Goal: Task Accomplishment & Management: Manage account settings

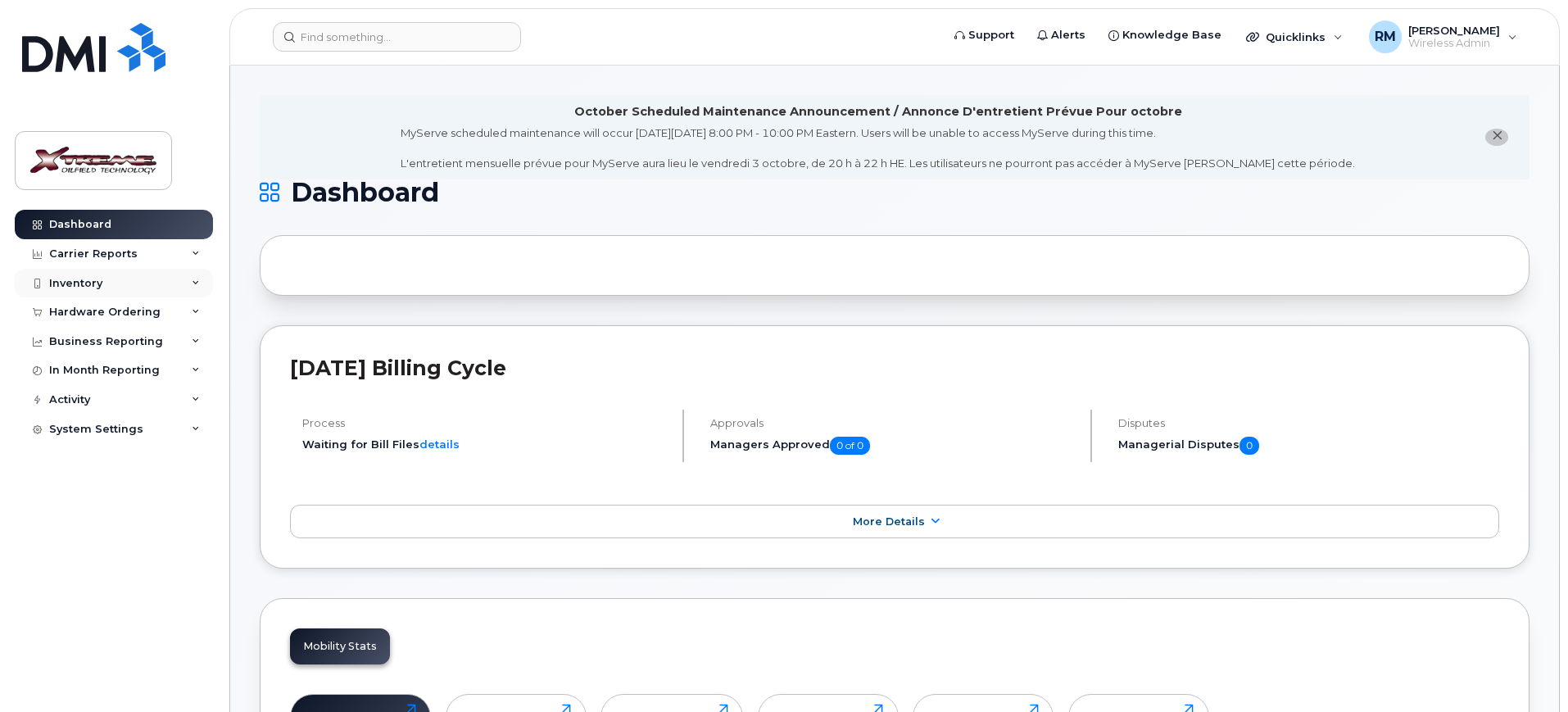
click at [84, 286] on div "Inventory" at bounding box center [76, 282] width 53 height 13
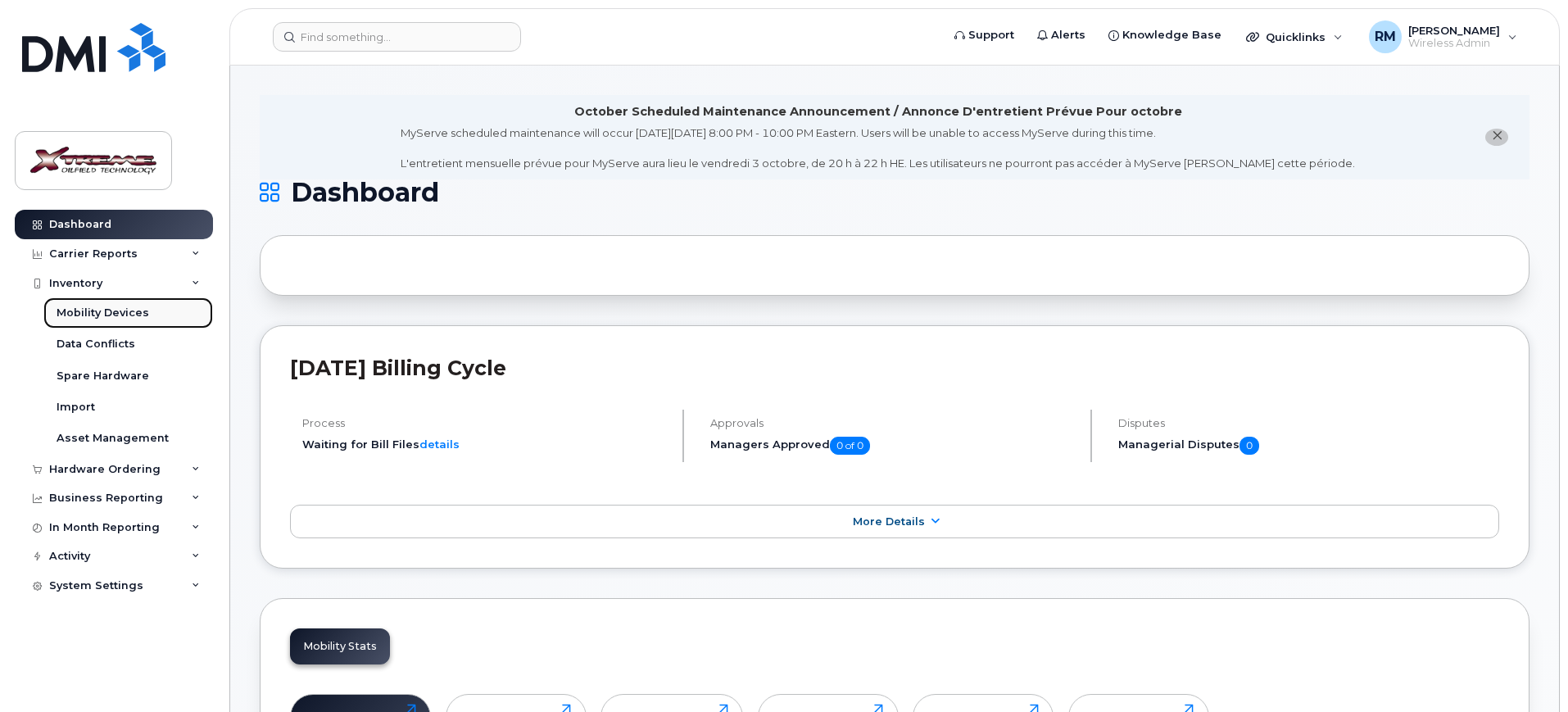
click at [118, 311] on div "Mobility Devices" at bounding box center [103, 312] width 93 height 15
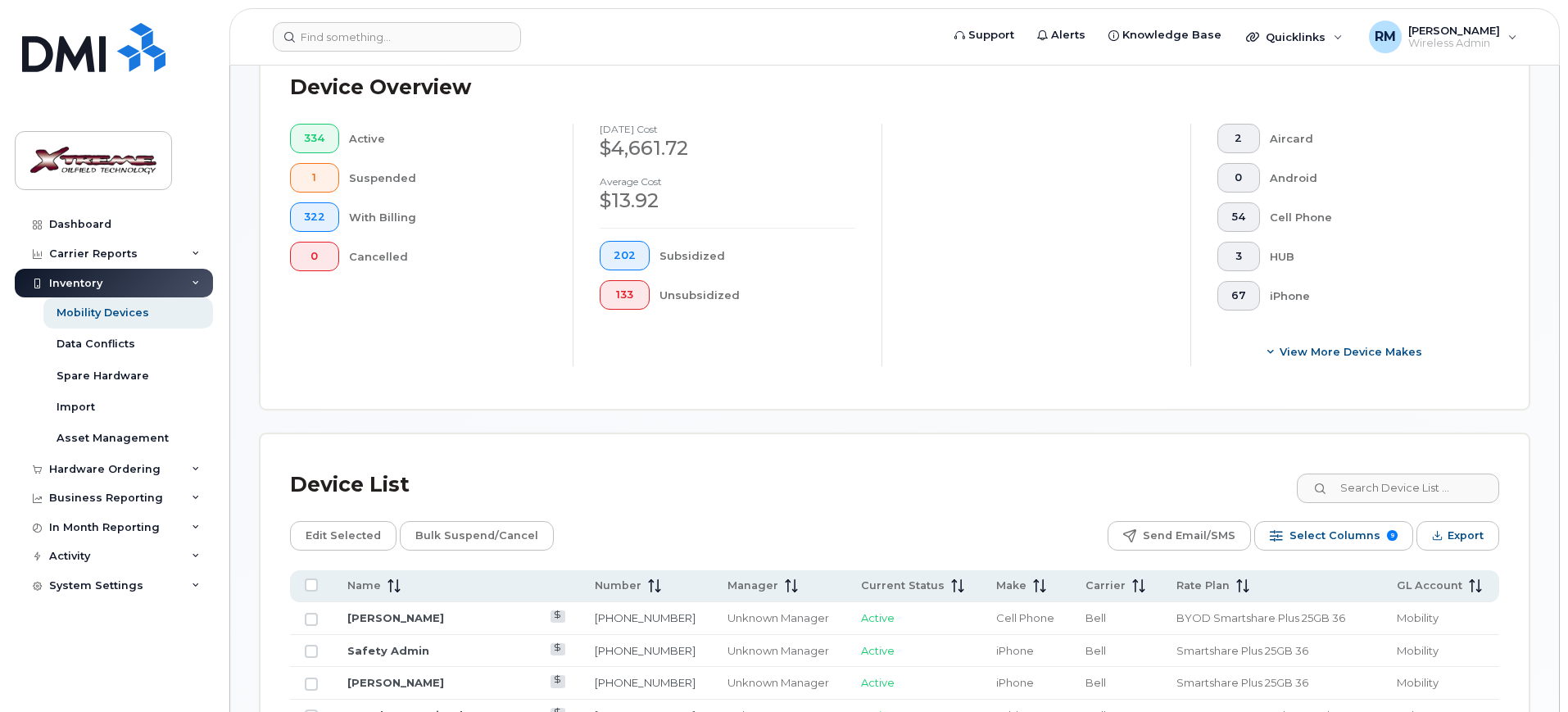
scroll to position [443, 0]
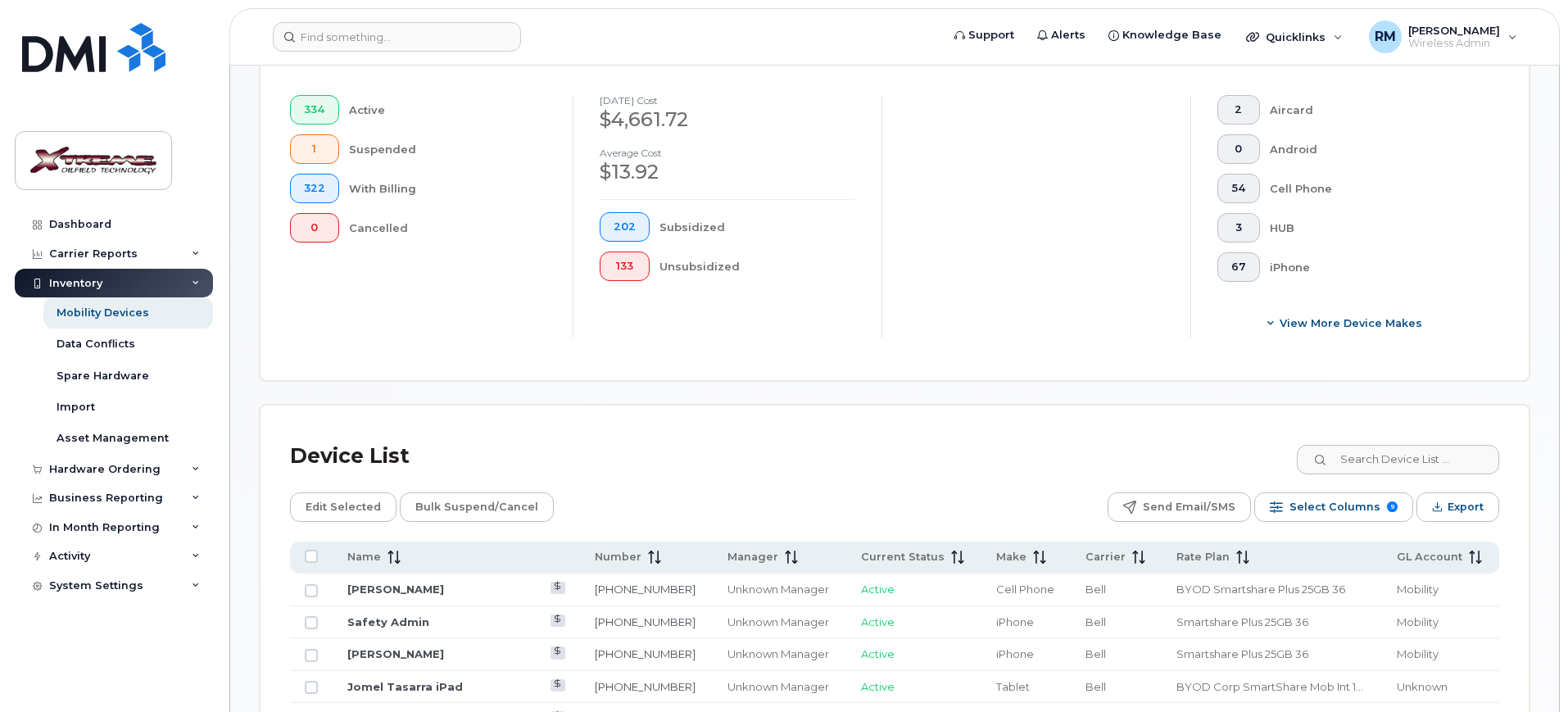
click at [1396, 444] on input at bounding box center [1396, 459] width 204 height 30
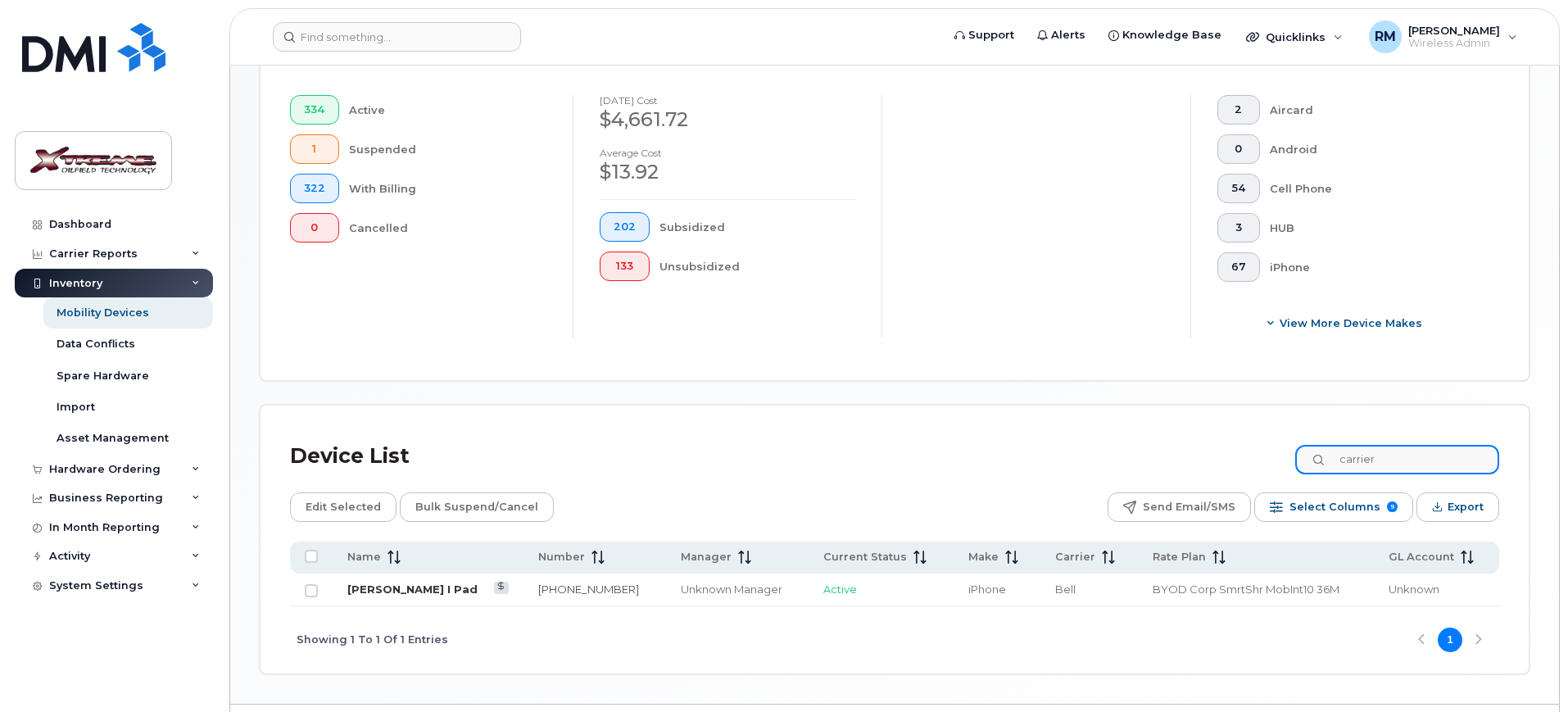
type input "carrier"
click at [395, 583] on link "Brad Carrier I Pad" at bounding box center [413, 589] width 130 height 13
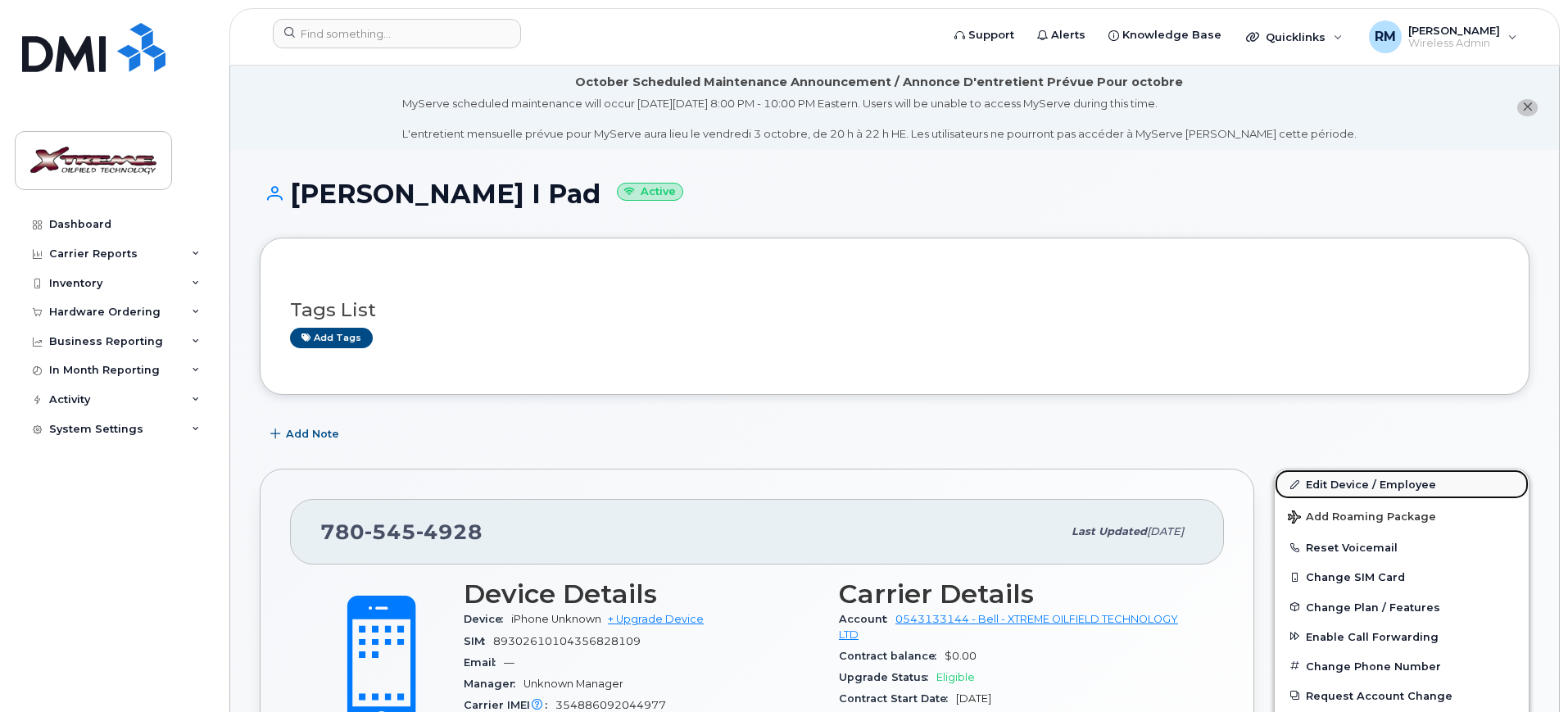
click at [1405, 483] on link "Edit Device / Employee" at bounding box center [1401, 484] width 254 height 30
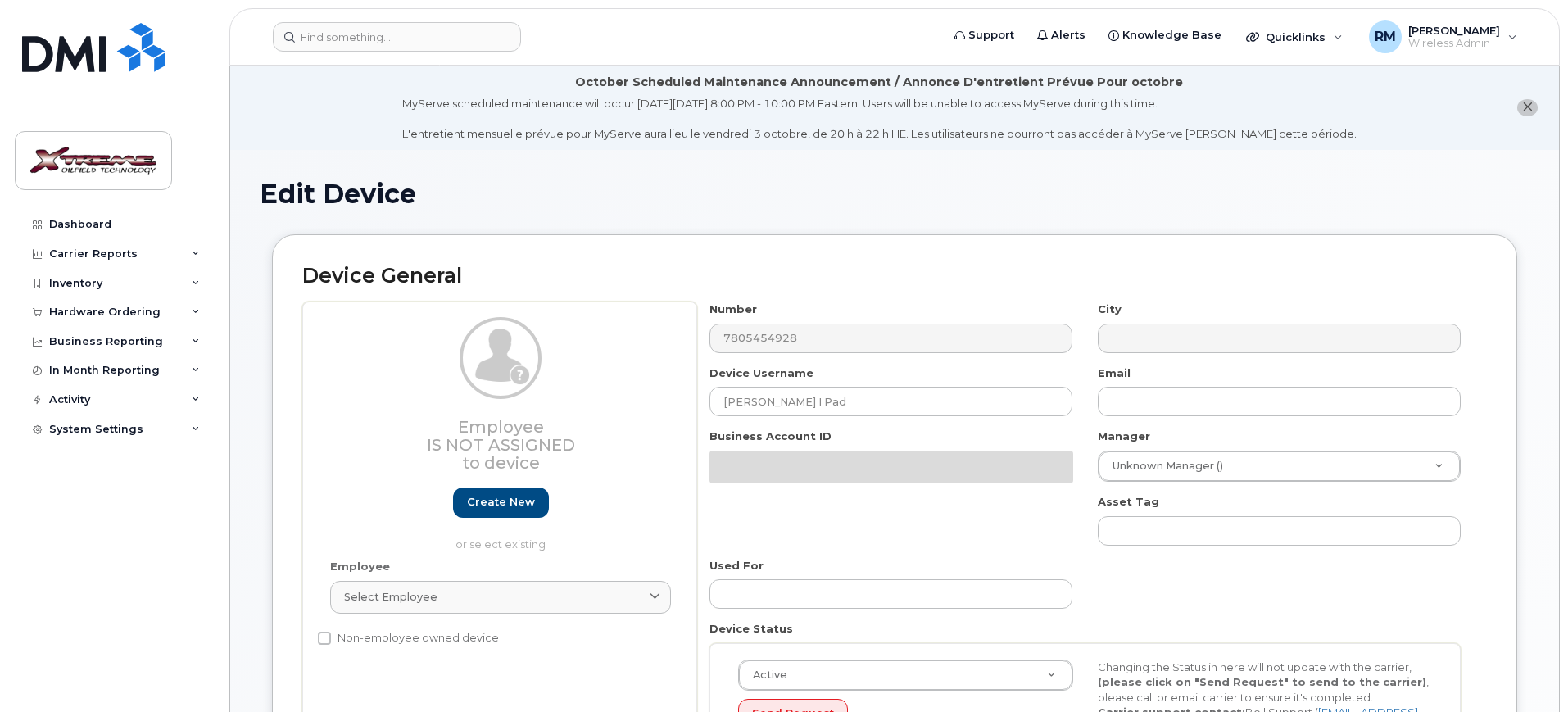
select select "4343095"
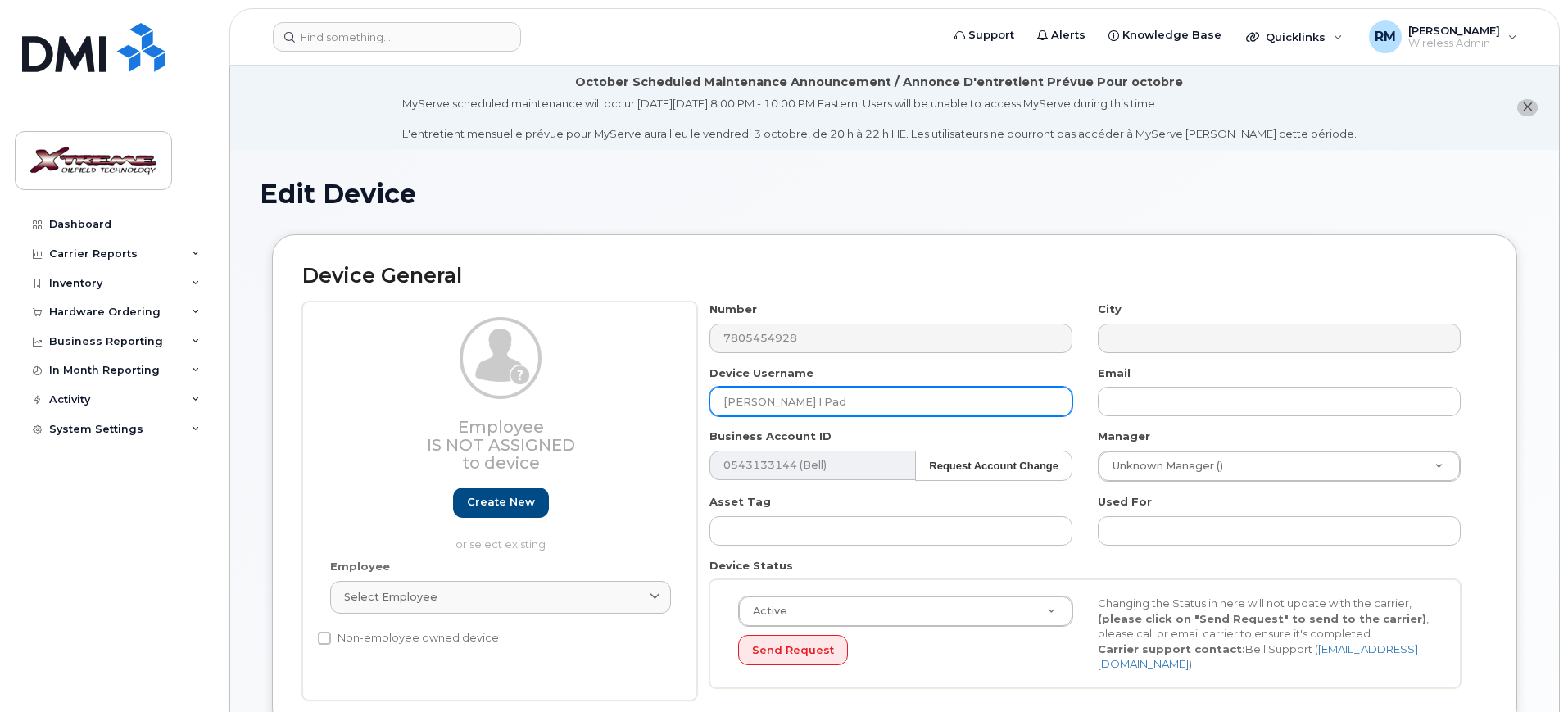
click at [785, 401] on input "[PERSON_NAME] I Pad" at bounding box center [890, 402] width 362 height 30
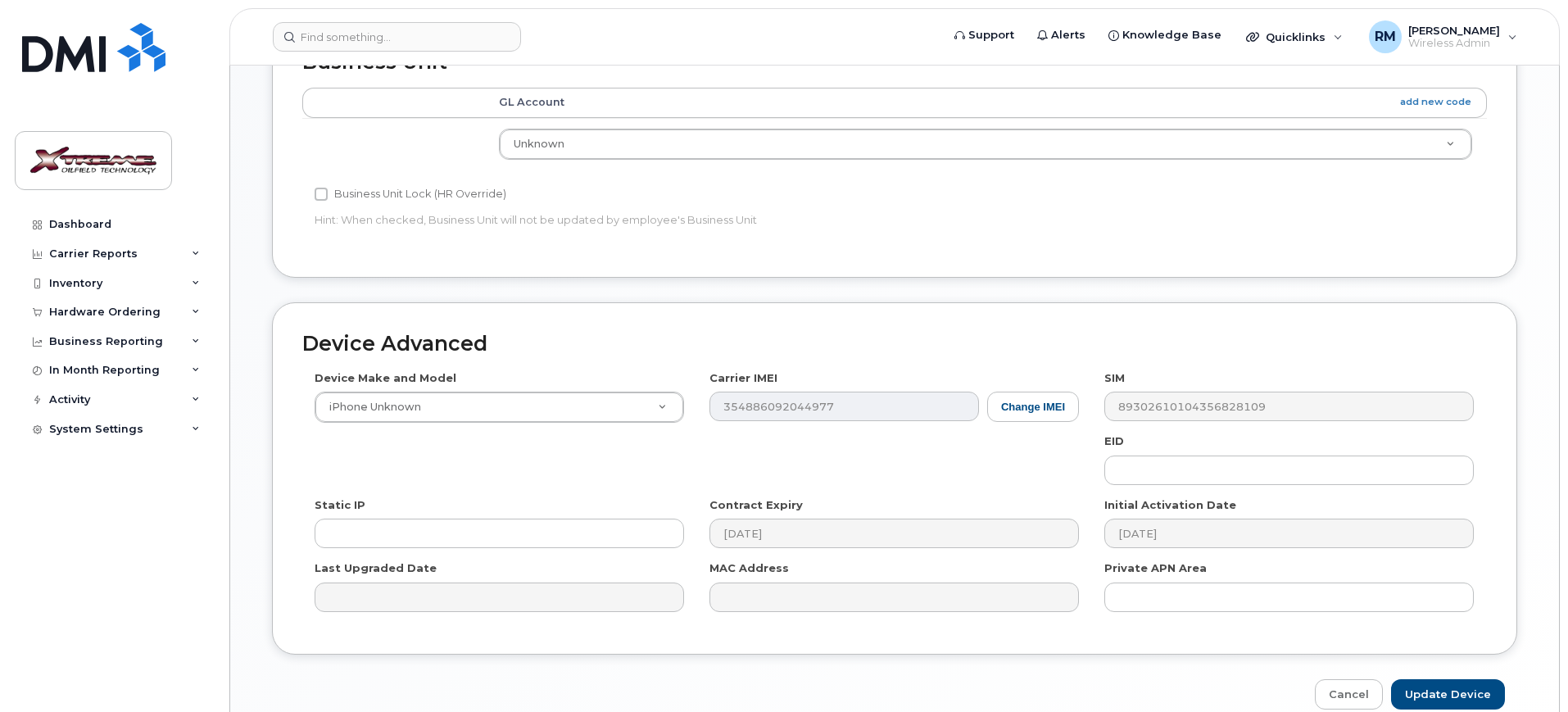
scroll to position [808, 0]
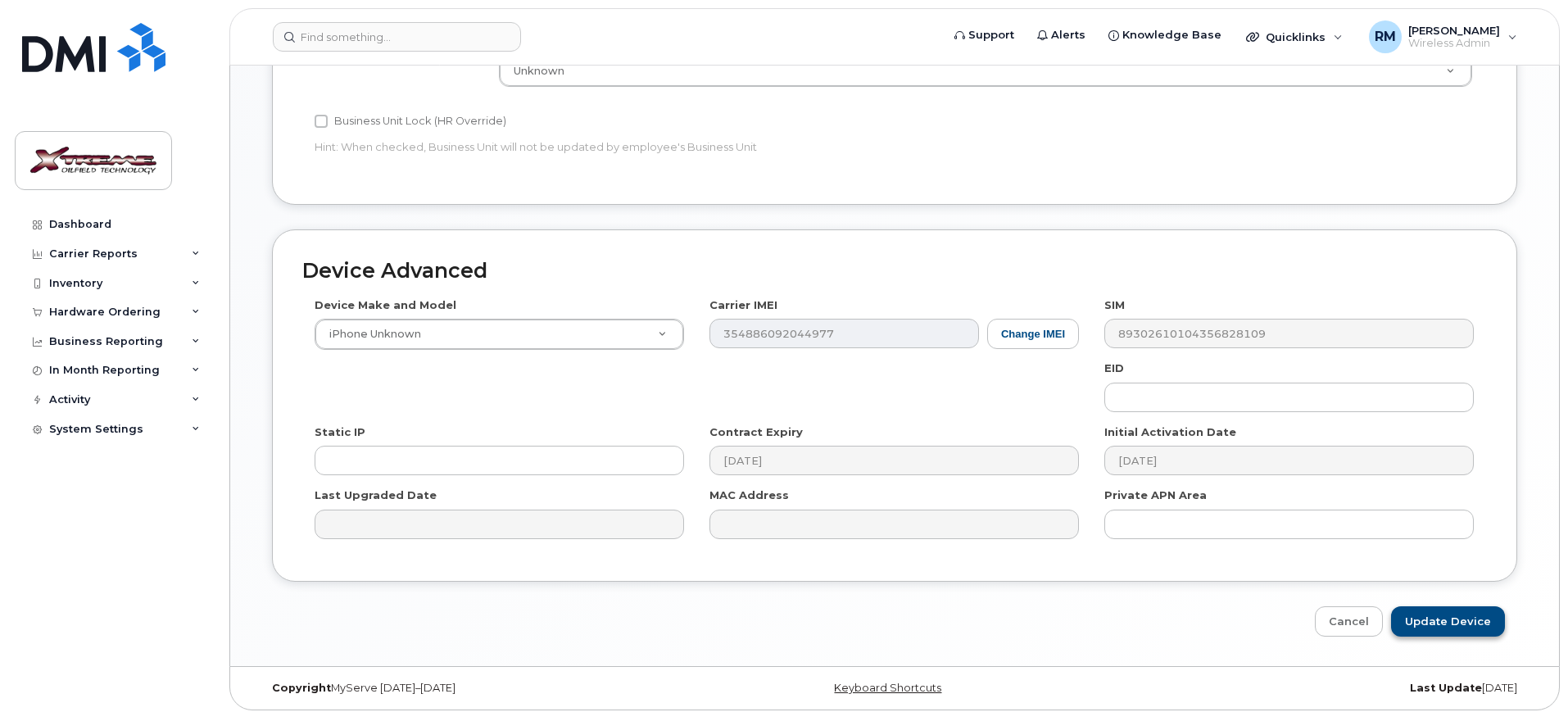
type input "[PERSON_NAME] (old) I Pad"
click at [1467, 615] on input "Update Device" at bounding box center [1447, 621] width 114 height 31
type input "Saving..."
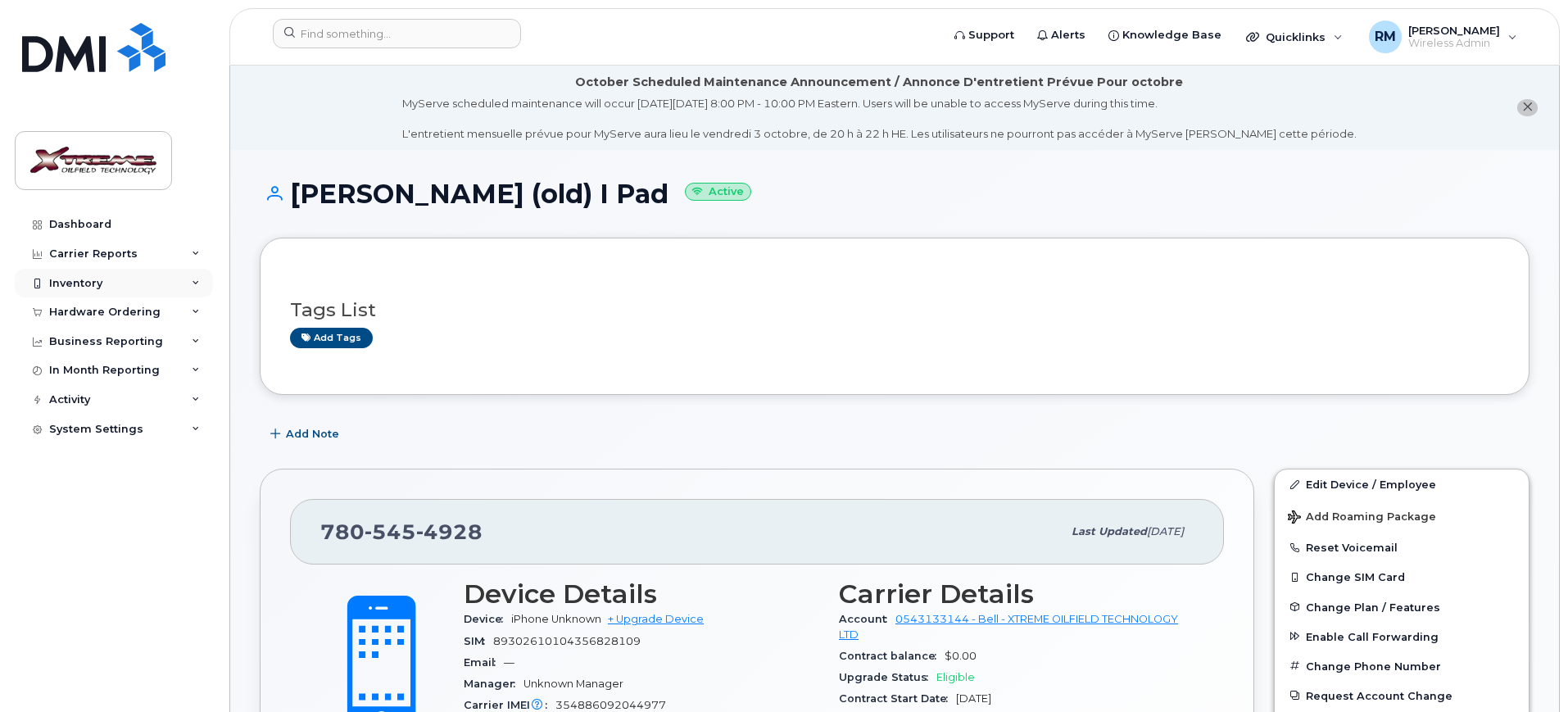
click at [45, 277] on div at bounding box center [37, 282] width 18 height 13
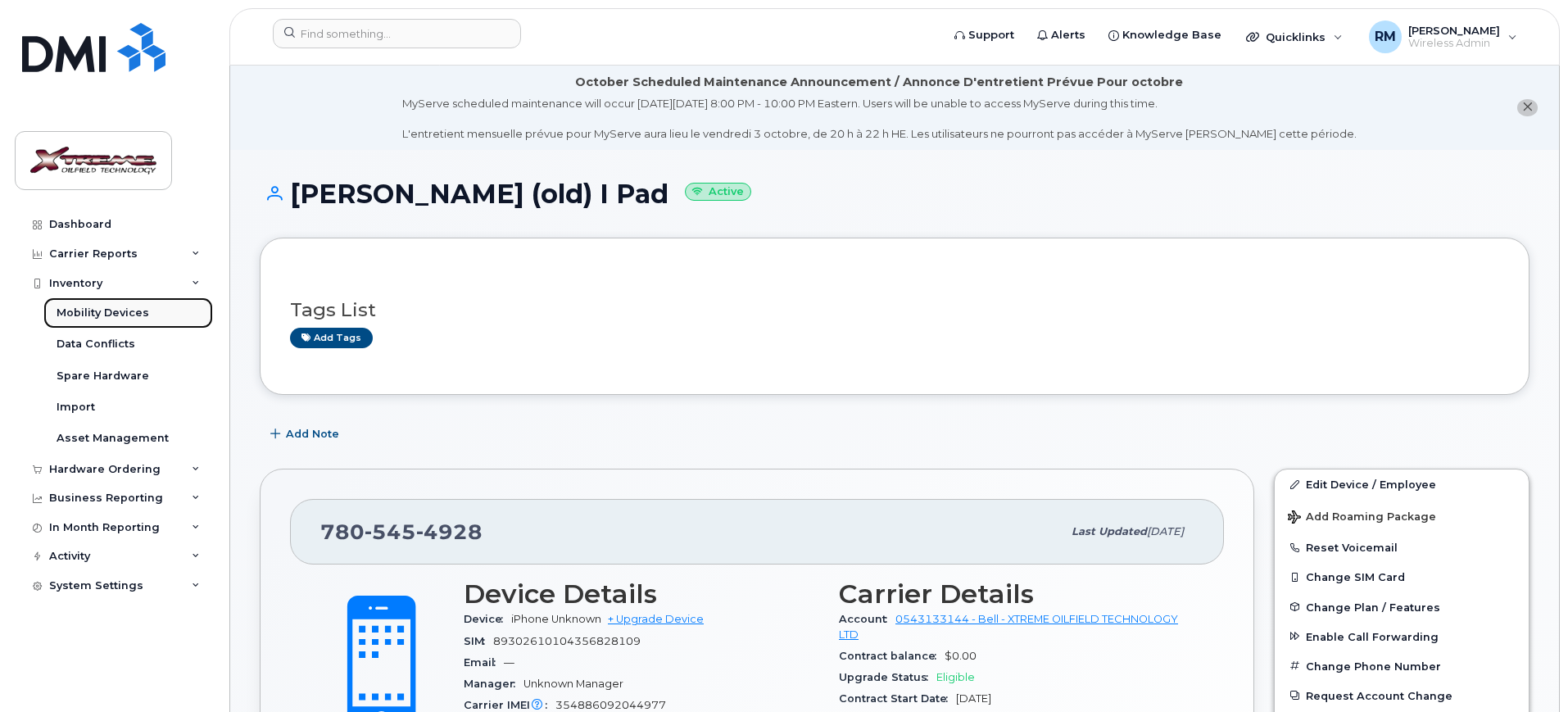
click at [113, 312] on div "Mobility Devices" at bounding box center [103, 312] width 93 height 15
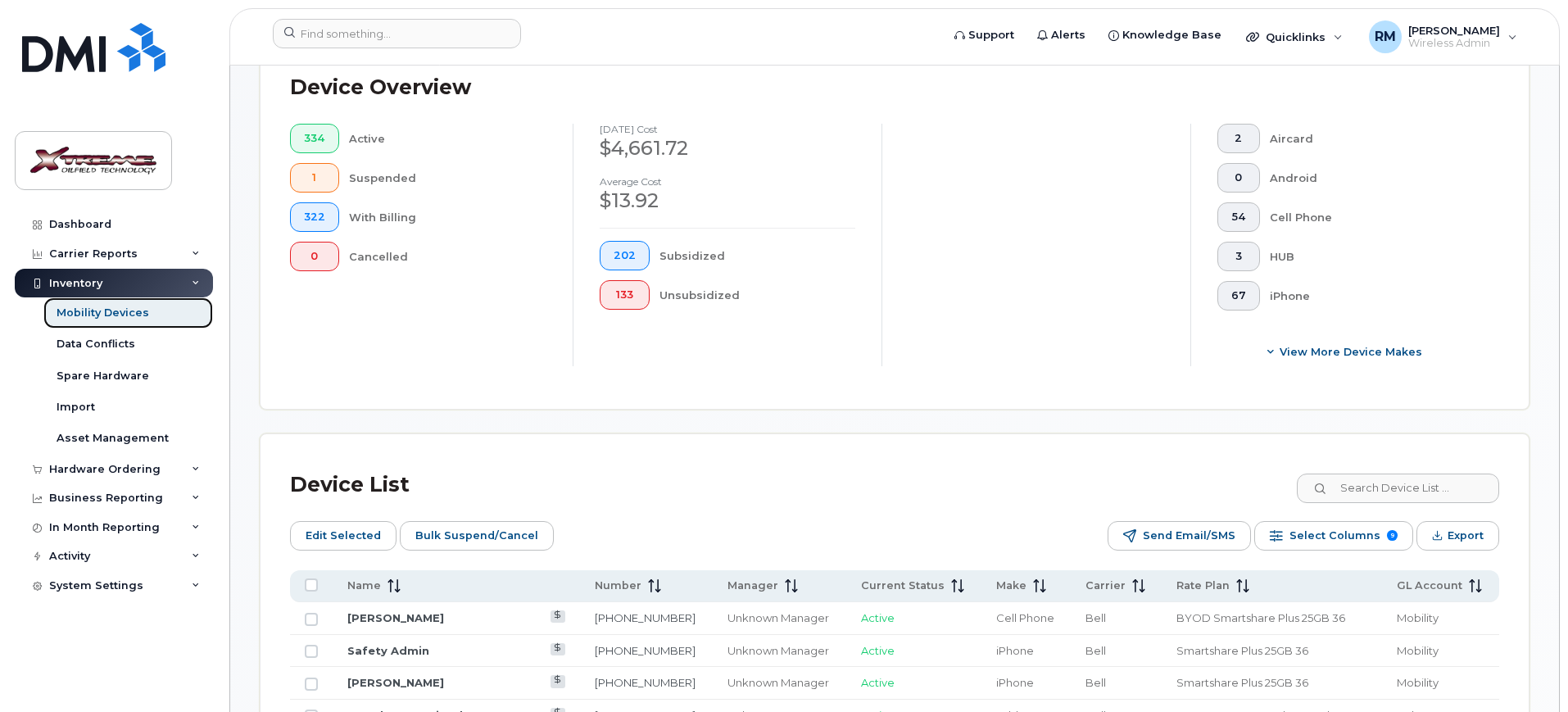
scroll to position [473, 0]
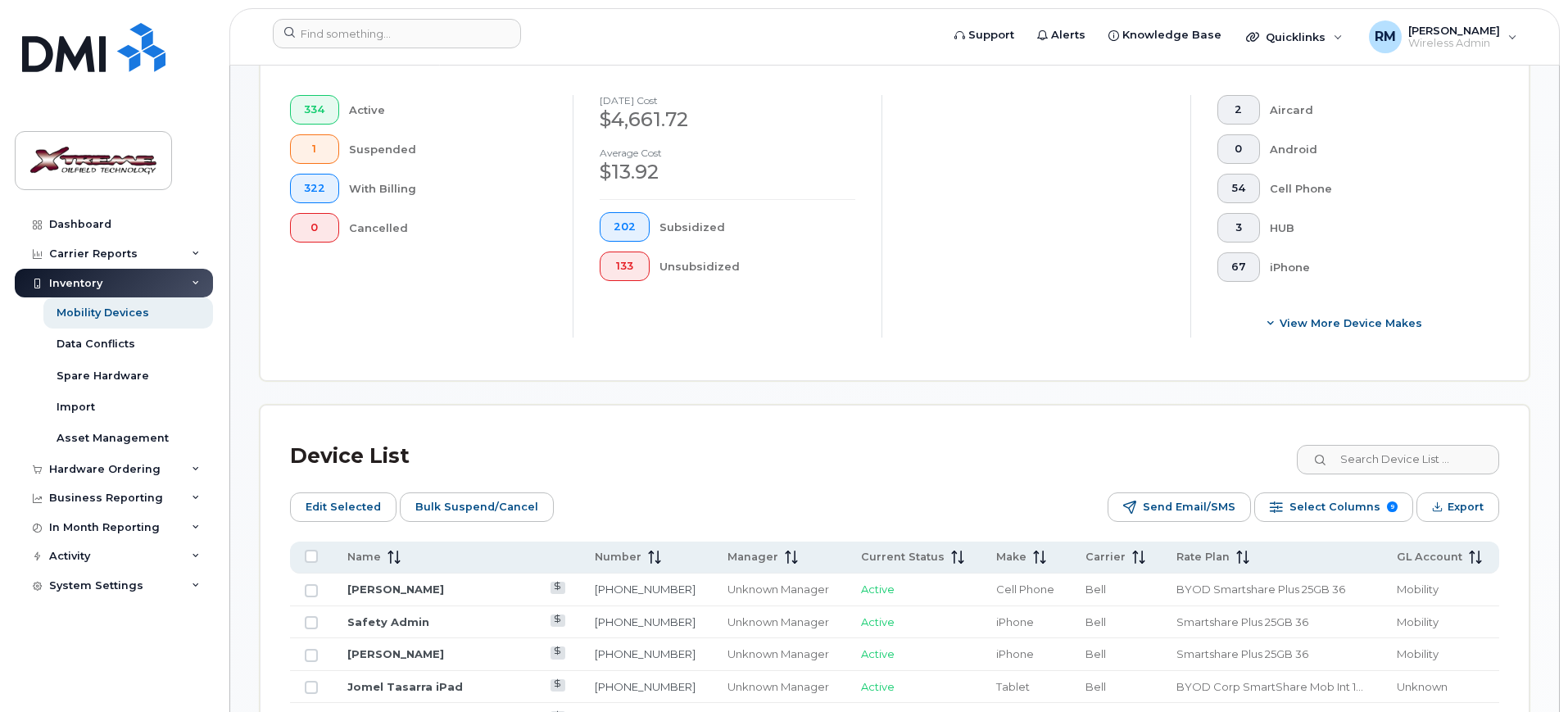
click at [1410, 451] on input at bounding box center [1396, 459] width 204 height 30
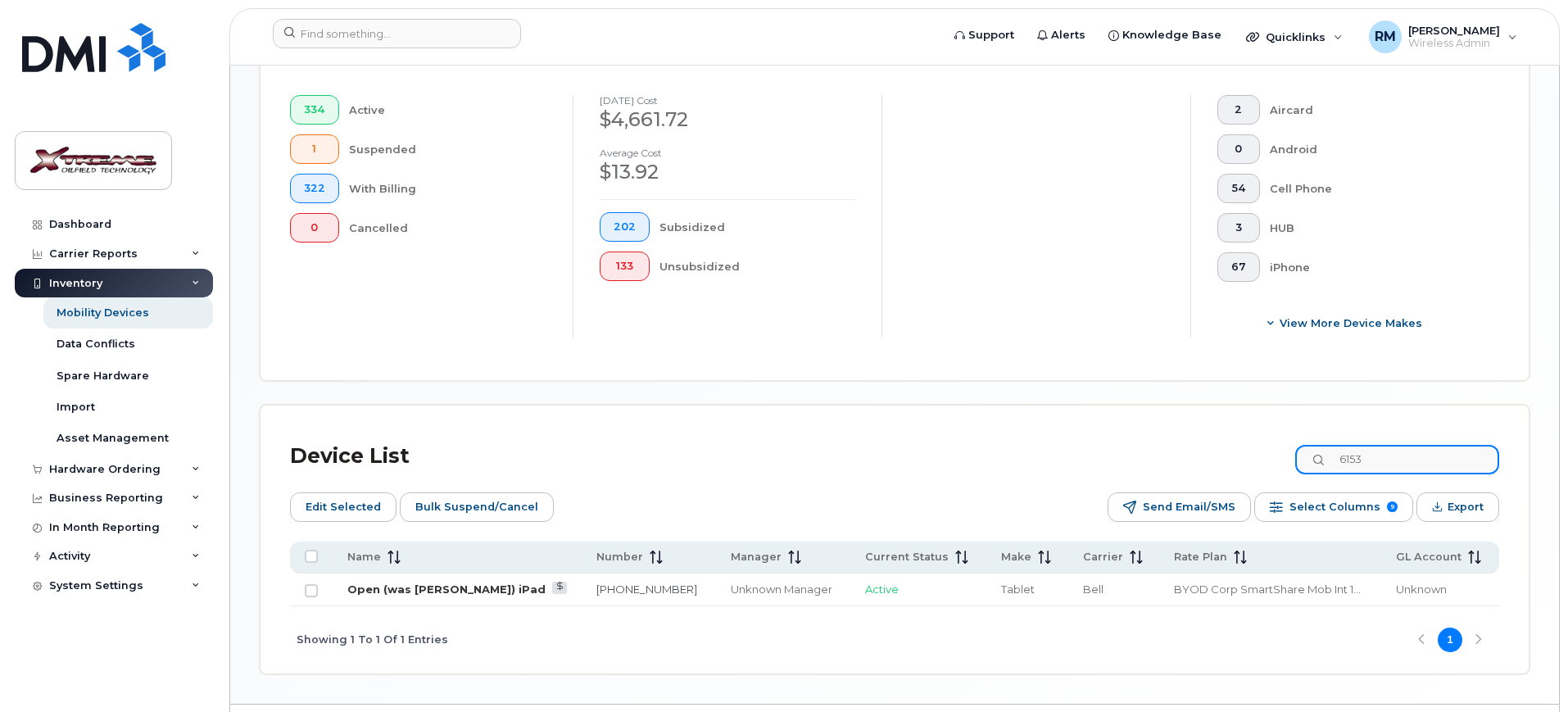
type input "6153"
click at [475, 583] on link "Open (was [PERSON_NAME]) iPad" at bounding box center [446, 589] width 198 height 13
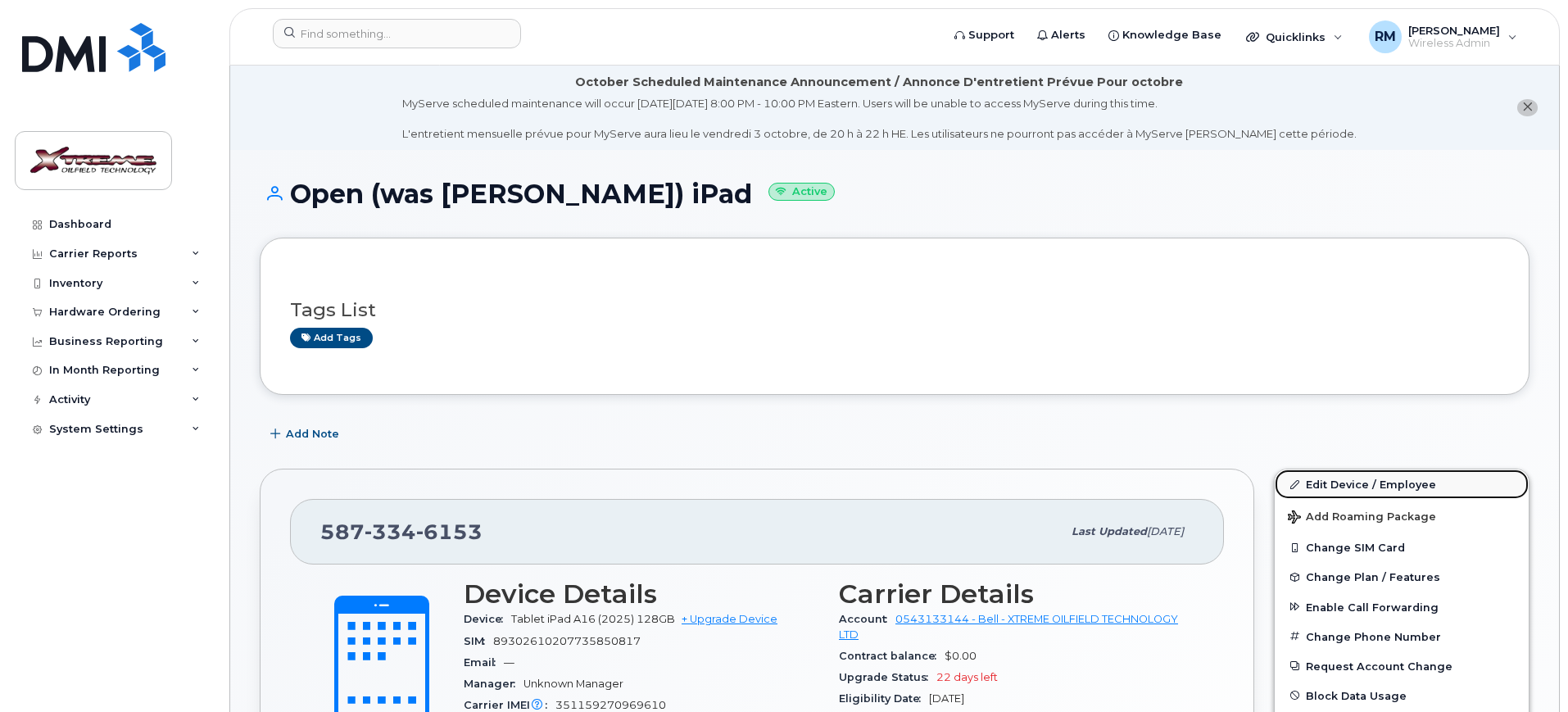
click at [1383, 483] on link "Edit Device / Employee" at bounding box center [1401, 484] width 254 height 30
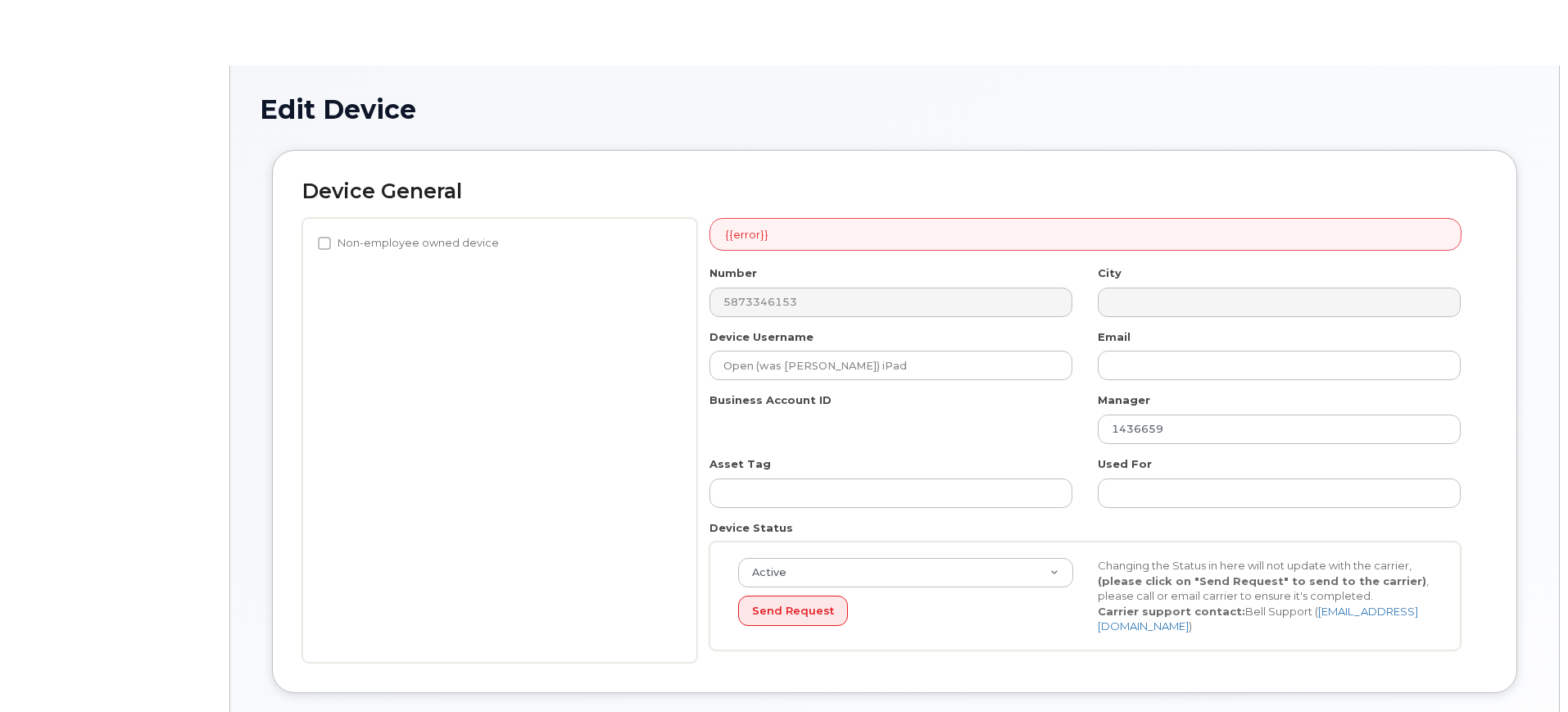
select select "4343095"
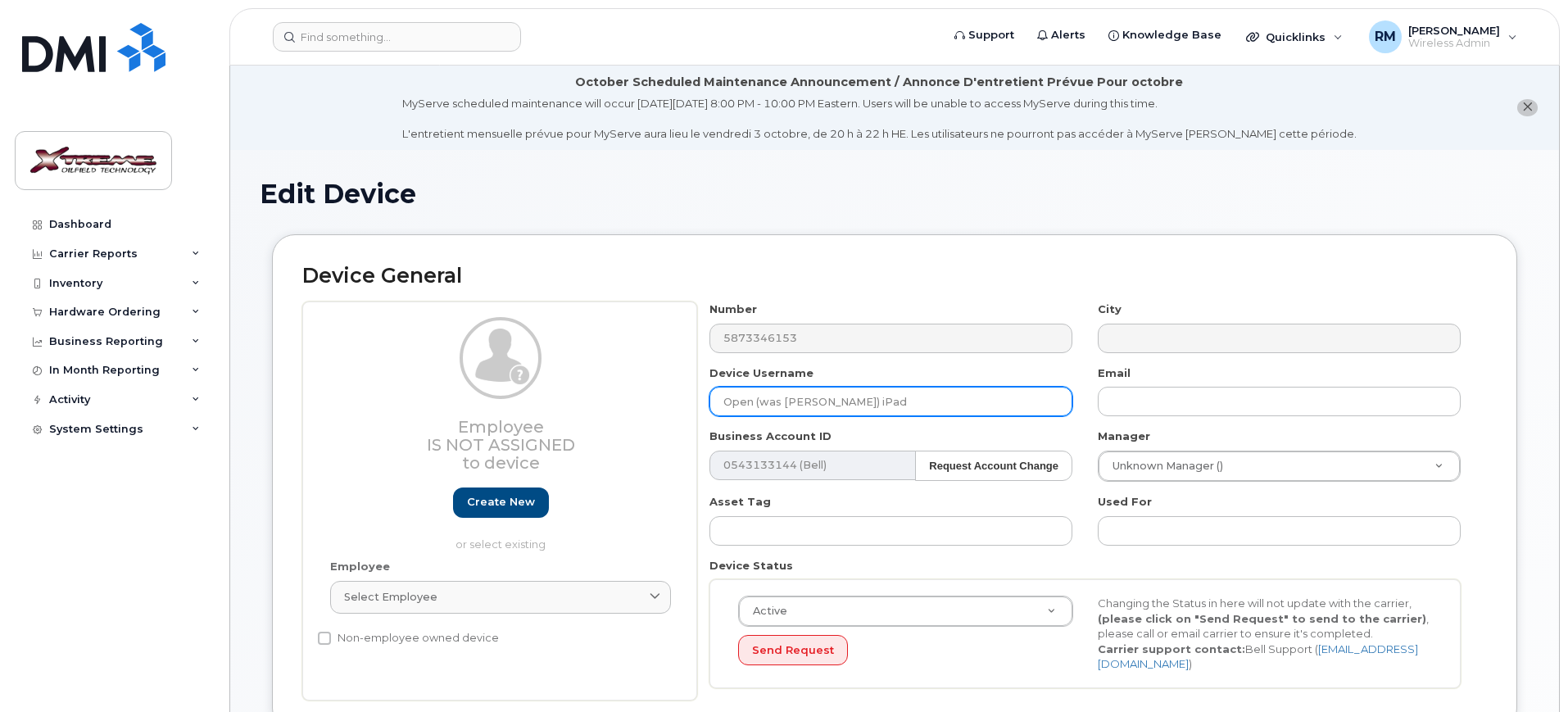
drag, startPoint x: 882, startPoint y: 398, endPoint x: 401, endPoint y: 400, distance: 481.0
click at [401, 400] on div "Employee Is not assigned to device Create new or select existing Employee Selec…" at bounding box center [894, 501] width 1184 height 399
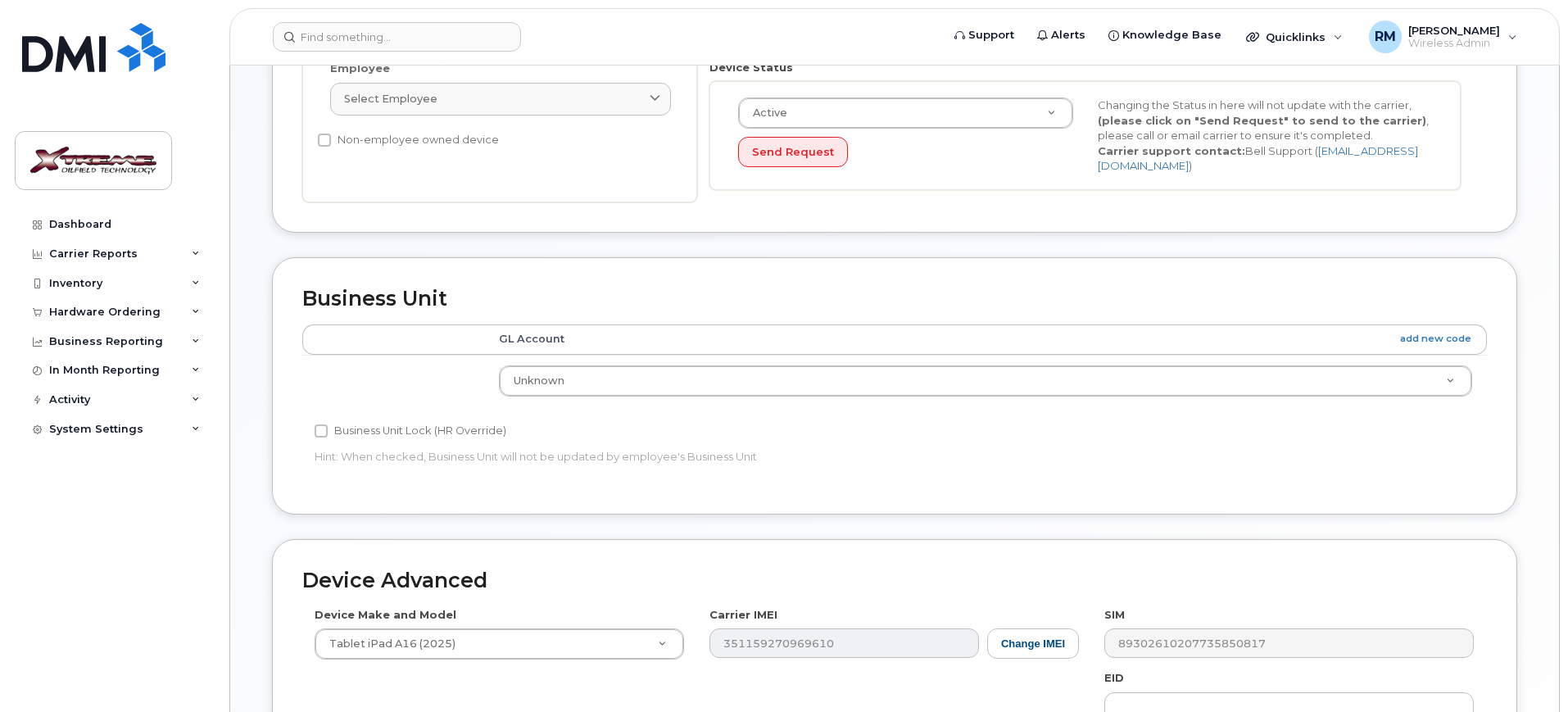
scroll to position [808, 0]
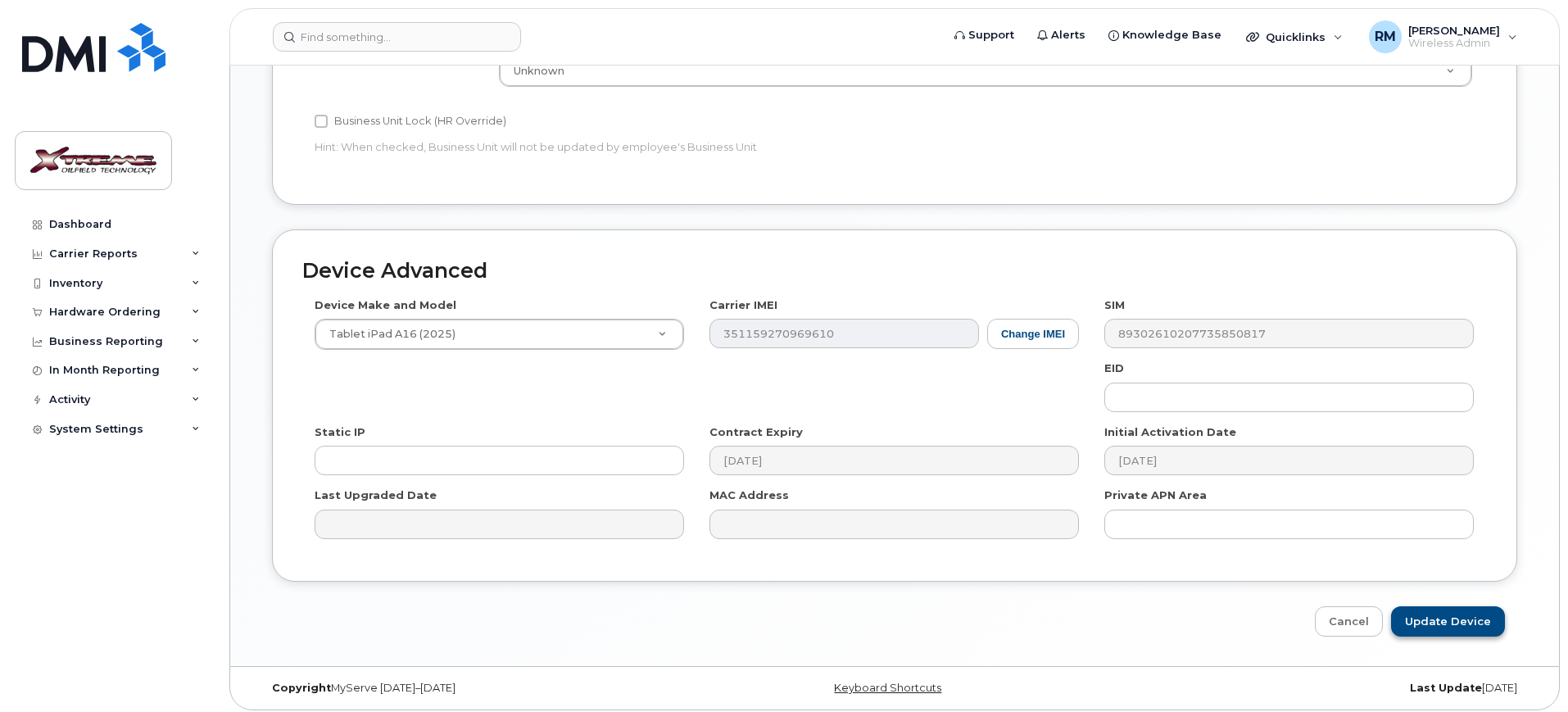
type input "[PERSON_NAME] iPad"
click at [1436, 606] on input "Update Device" at bounding box center [1447, 621] width 114 height 31
type input "Saving..."
